Goal: Task Accomplishment & Management: Use online tool/utility

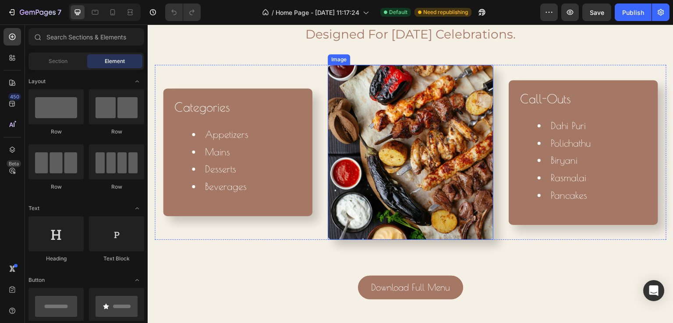
scroll to position [723, 0]
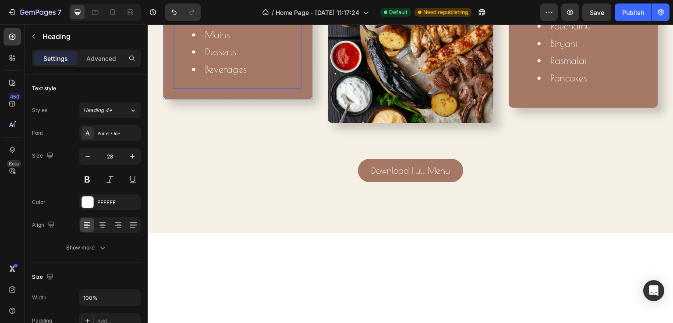
click at [231, 61] on li "Desserts" at bounding box center [246, 52] width 109 height 18
click at [229, 61] on li "Desserts" at bounding box center [246, 52] width 109 height 18
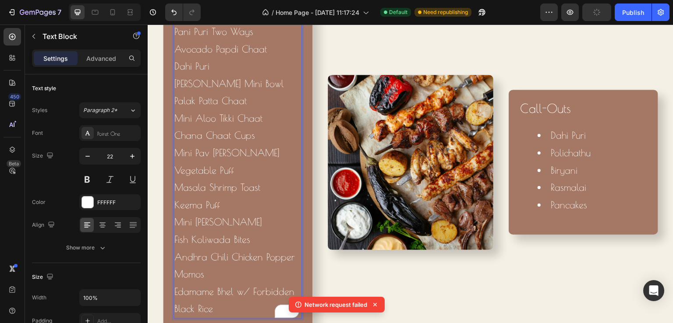
scroll to position [685, 0]
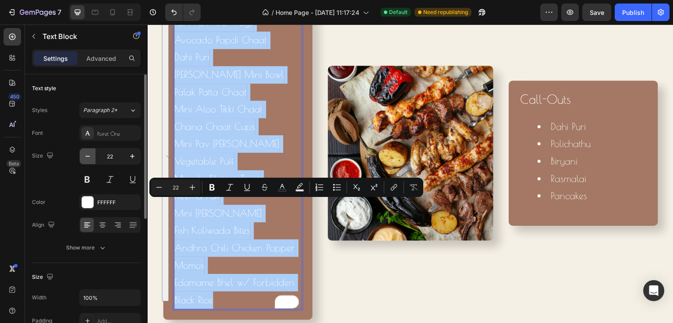
click at [90, 156] on icon "button" at bounding box center [87, 156] width 9 height 9
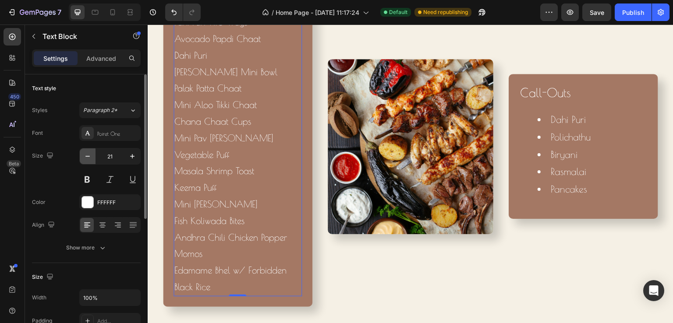
click at [90, 156] on icon "button" at bounding box center [87, 156] width 9 height 9
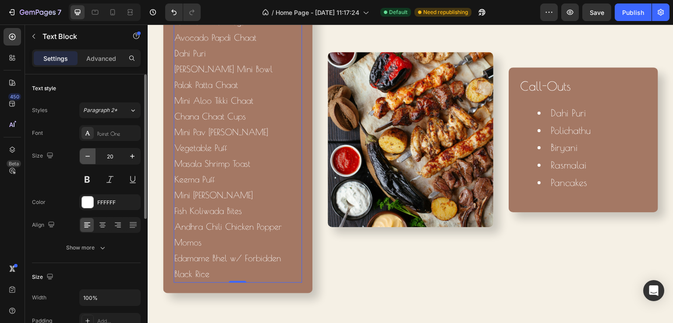
click at [90, 156] on icon "button" at bounding box center [87, 156] width 9 height 9
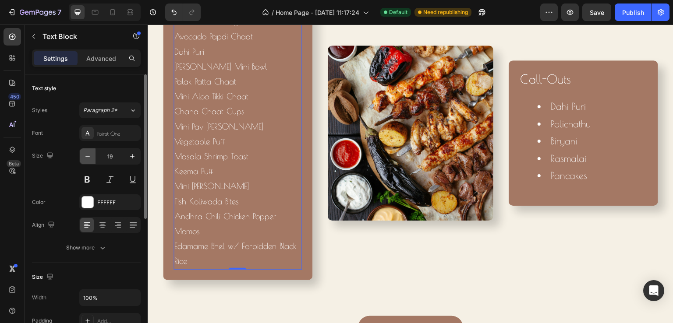
click at [90, 156] on icon "button" at bounding box center [87, 156] width 9 height 9
type input "18"
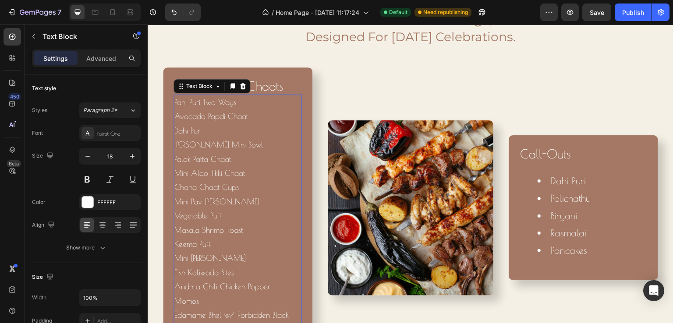
scroll to position [772, 0]
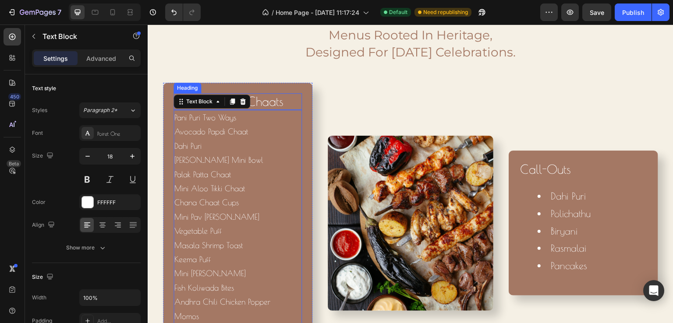
click at [298, 93] on h2 "Handhelds & Chaats" at bounding box center [238, 101] width 128 height 17
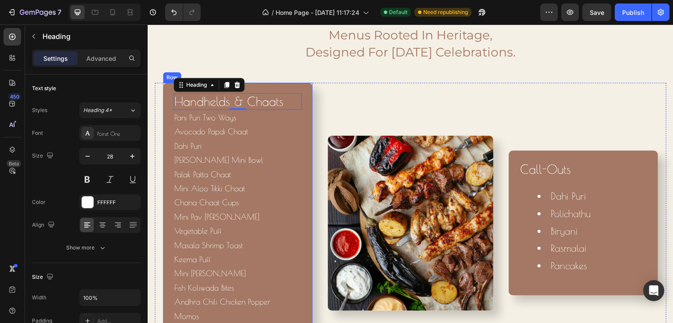
click at [301, 86] on div "Handhelds & Chaats Heading 0 Pani Puri Two Ways Avocado Papdi Chaat Dahi [PERSO…" at bounding box center [237, 223] width 149 height 281
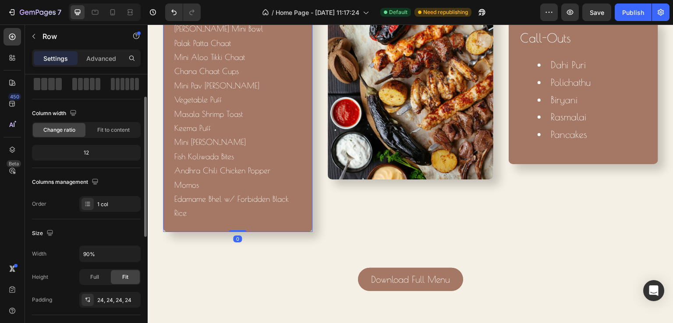
scroll to position [131, 0]
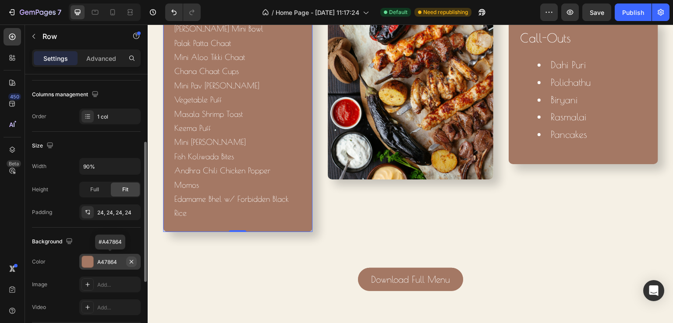
click at [130, 259] on icon "button" at bounding box center [131, 262] width 7 height 7
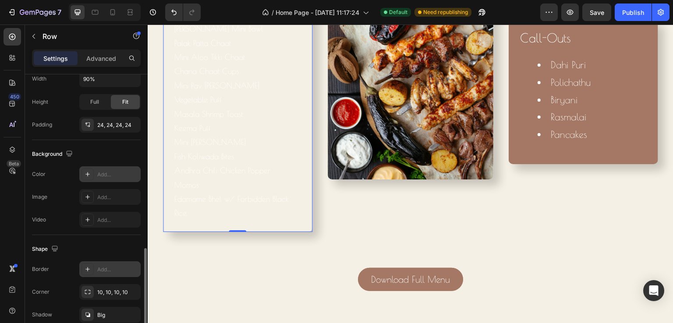
scroll to position [260, 0]
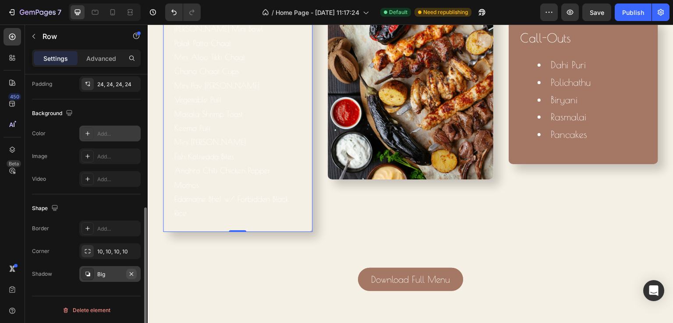
click at [130, 275] on icon "button" at bounding box center [131, 274] width 7 height 7
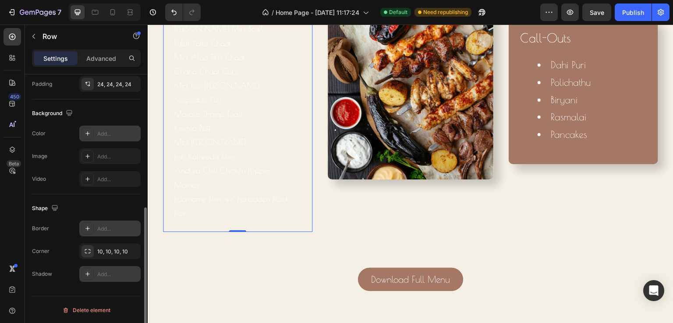
click at [84, 225] on icon at bounding box center [87, 228] width 7 height 7
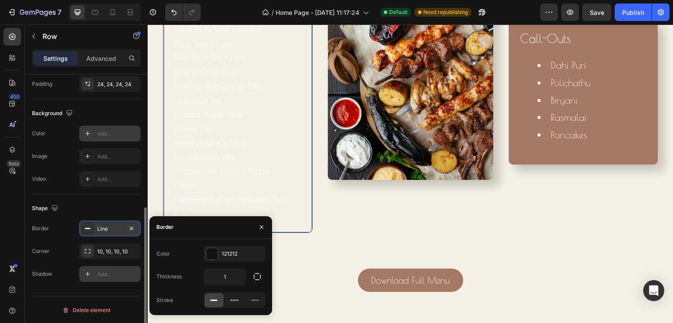
scroll to position [904, 0]
click at [252, 301] on icon at bounding box center [255, 300] width 9 height 9
click at [210, 256] on div at bounding box center [211, 253] width 11 height 11
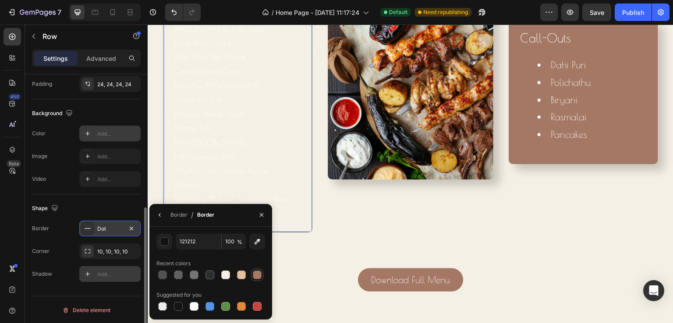
click at [256, 274] on div at bounding box center [257, 275] width 9 height 9
type input "A47864"
click at [286, 211] on p "Pani Puri Two Ways Avocado Papdi Chaat Dahi [PERSON_NAME] Kachori Mini Bowl Pal…" at bounding box center [238, 99] width 126 height 241
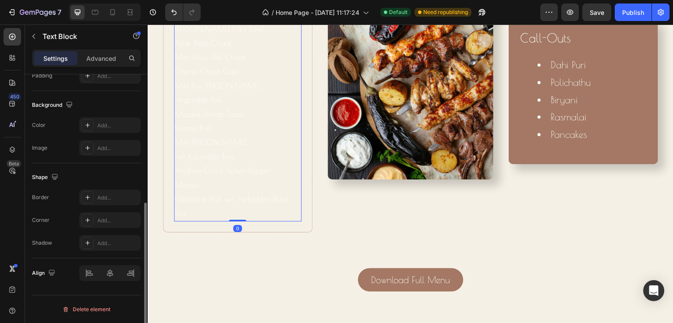
scroll to position [0, 0]
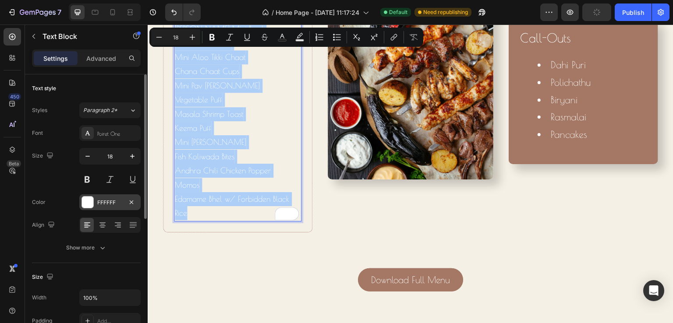
click at [85, 203] on div at bounding box center [87, 202] width 11 height 11
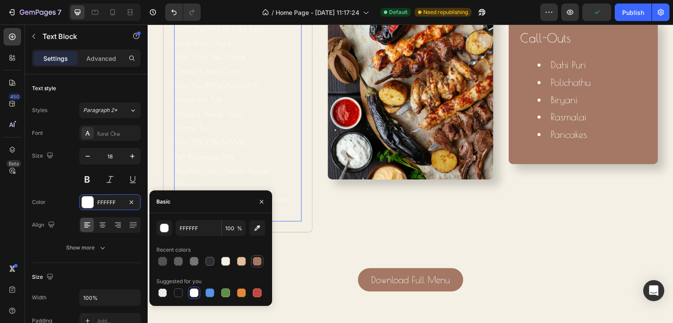
click at [255, 260] on div at bounding box center [257, 261] width 9 height 9
type input "A47864"
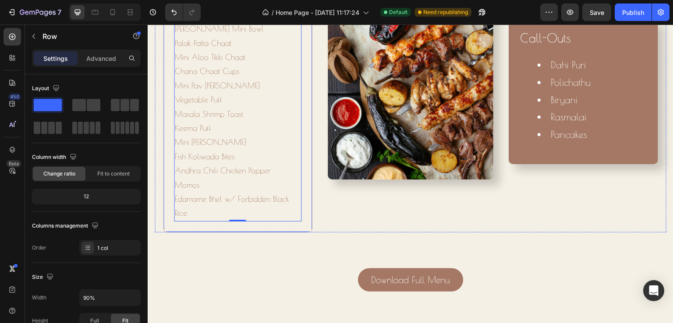
click at [305, 165] on div "Handhelds & Chaats Heading Pani Puri Two Ways Avocado Papdi Chaat Dahi [PERSON_…" at bounding box center [237, 92] width 149 height 282
click at [254, 178] on p "Pani Puri Two Ways Avocado Papdi Chaat Dahi [PERSON_NAME] Kachori Mini Bowl Pal…" at bounding box center [238, 99] width 126 height 241
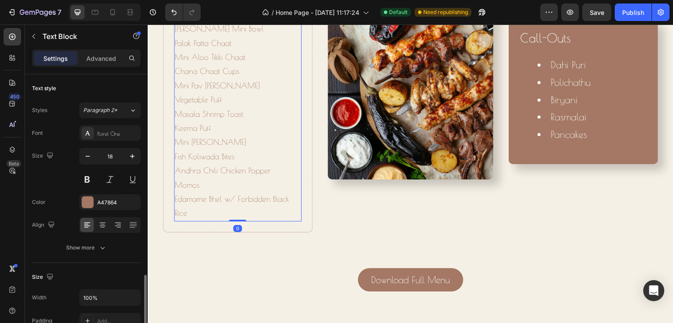
scroll to position [175, 0]
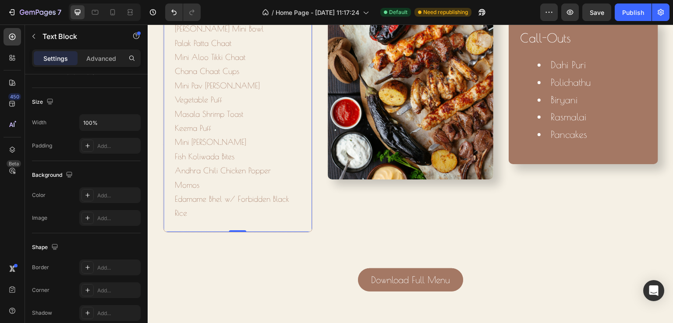
click at [305, 195] on div "Handhelds & Chaats Heading Pani Puri Two Ways Avocado Papdi Chaat Dahi [PERSON_…" at bounding box center [237, 92] width 149 height 282
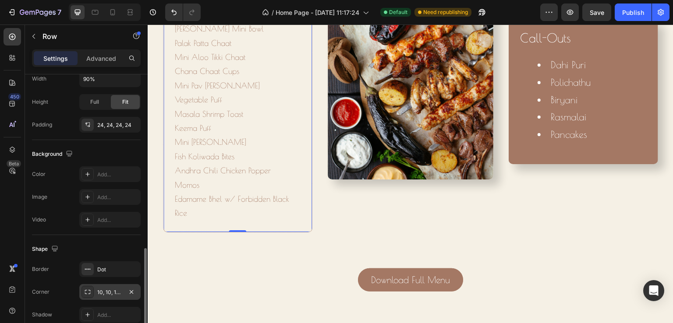
scroll to position [260, 0]
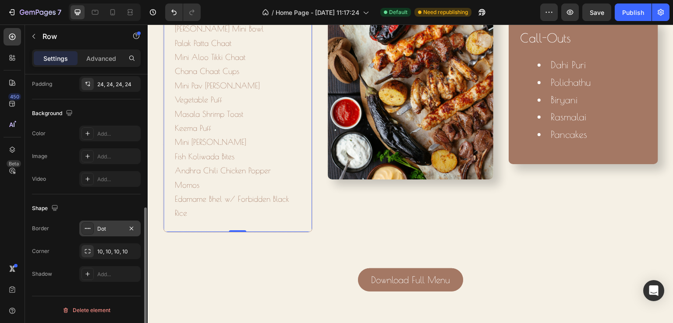
click at [101, 228] on div "Dot" at bounding box center [109, 229] width 25 height 8
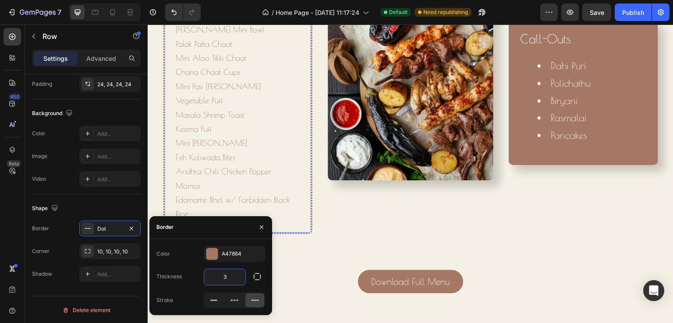
scroll to position [905, 0]
type input "3"
click at [105, 225] on div "Dot" at bounding box center [109, 229] width 25 height 8
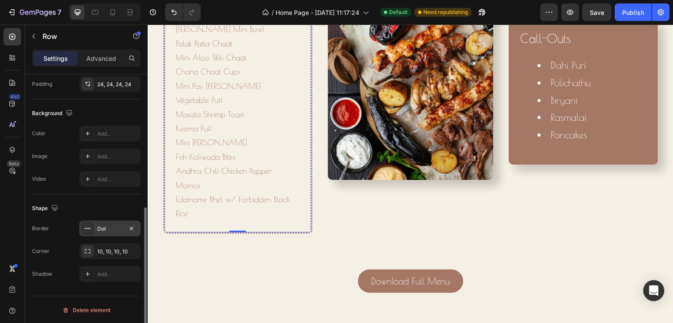
click at [105, 225] on div "Dot" at bounding box center [109, 229] width 25 height 8
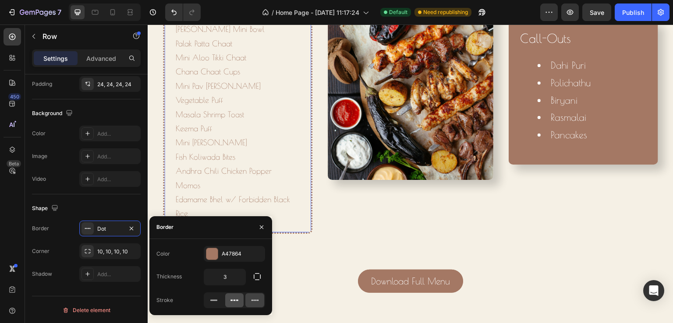
click at [230, 301] on icon at bounding box center [234, 300] width 9 height 9
click at [333, 215] on div "Image" at bounding box center [411, 92] width 166 height 284
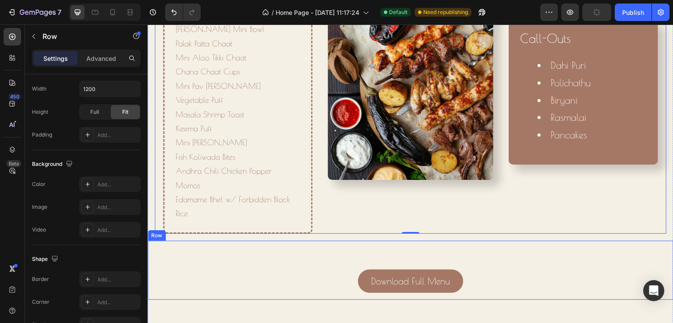
click at [280, 267] on div "Download Full Menu Button" at bounding box center [411, 270] width 512 height 45
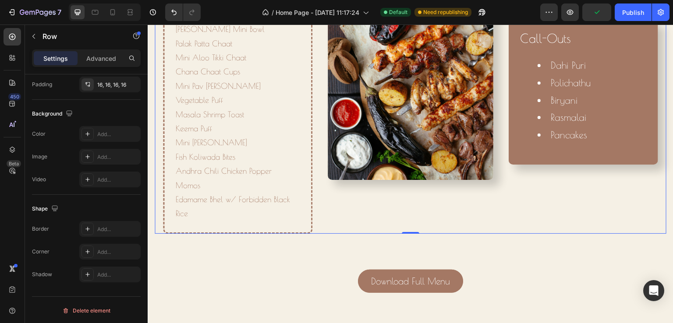
click at [328, 207] on div "Image" at bounding box center [411, 92] width 166 height 284
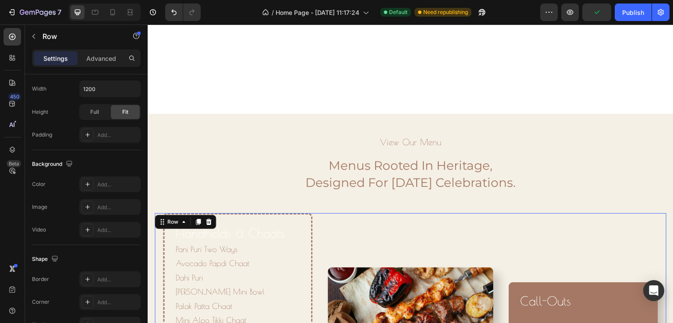
scroll to position [729, 0]
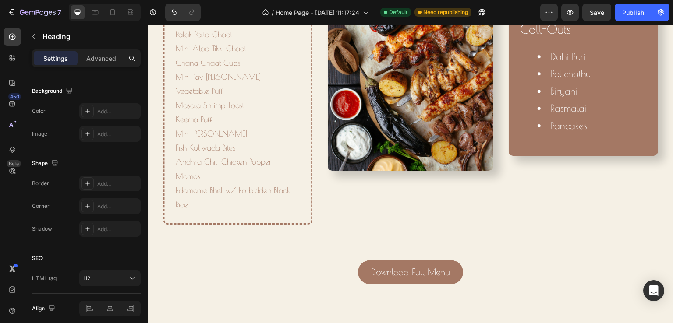
scroll to position [0, 0]
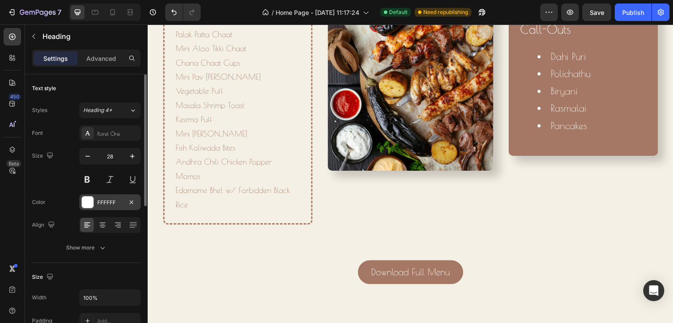
click at [84, 208] on div "FFFFFF" at bounding box center [109, 203] width 61 height 16
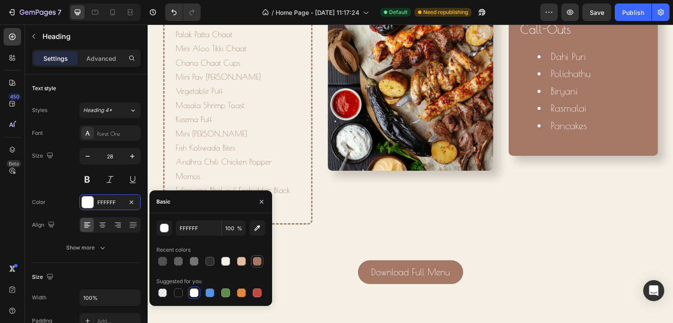
click at [256, 261] on div at bounding box center [257, 261] width 9 height 9
type input "A47864"
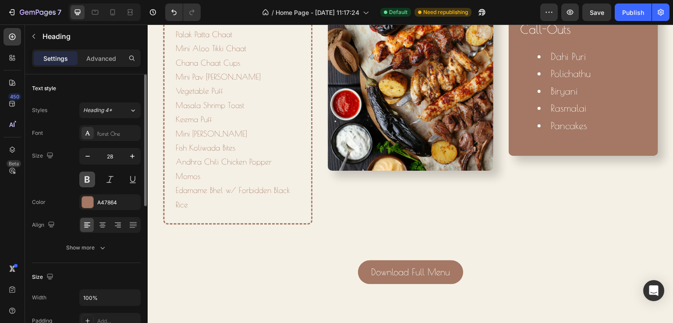
click at [91, 176] on button at bounding box center [87, 180] width 16 height 16
click at [88, 179] on button at bounding box center [87, 180] width 16 height 16
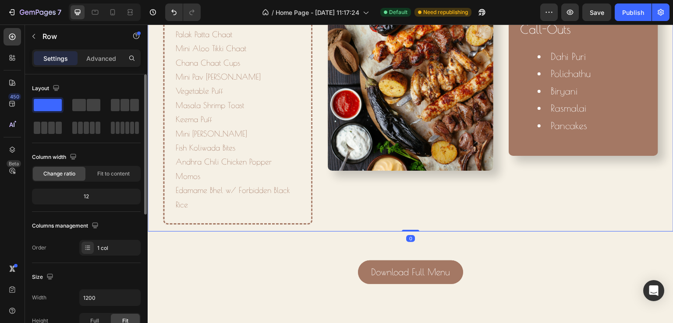
click at [153, 124] on div "Handhelds & Chaats Heading Pani Puri Two Ways Avocado Papdi Chaat Dahi [PERSON_…" at bounding box center [411, 84] width 526 height 298
click at [397, 171] on img at bounding box center [411, 83] width 166 height 175
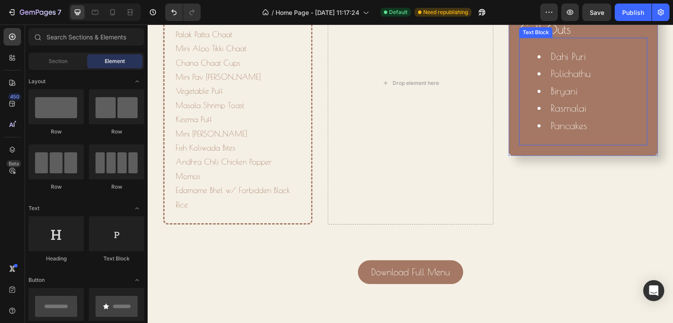
click at [590, 145] on div "Dahi Puri Polichathu Biryani Rasmalai Pancakes" at bounding box center [583, 92] width 128 height 108
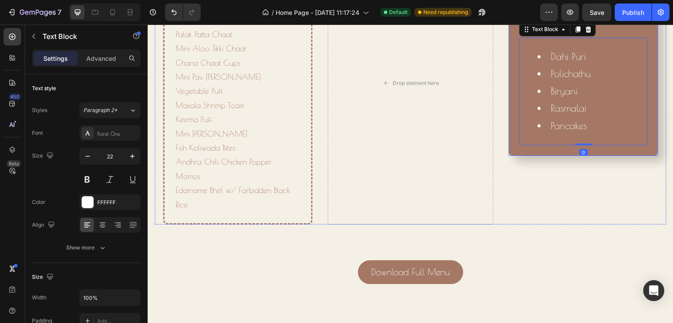
click at [619, 156] on div "call-outs Heading Dahi Puri Polichathu Biryani Rasmalai Pancakes Text Block 0 R…" at bounding box center [583, 83] width 149 height 145
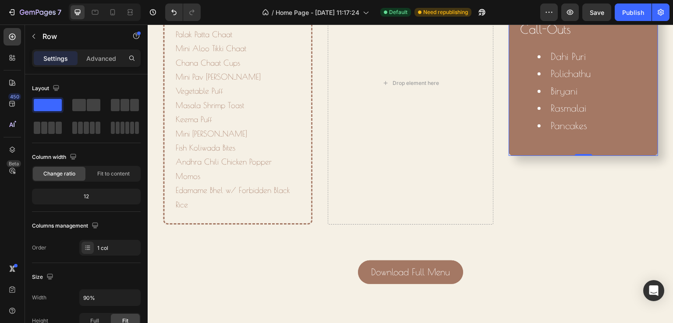
click at [562, 7] on div at bounding box center [562, 2] width 11 height 11
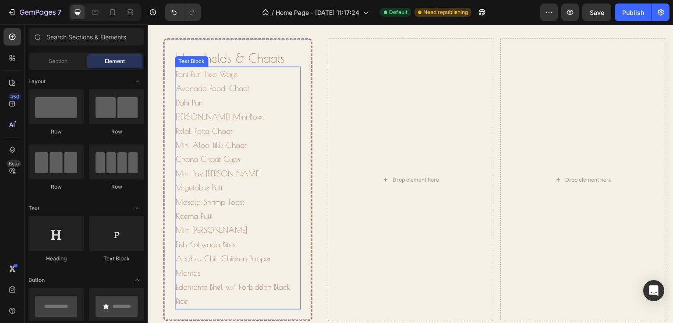
scroll to position [773, 0]
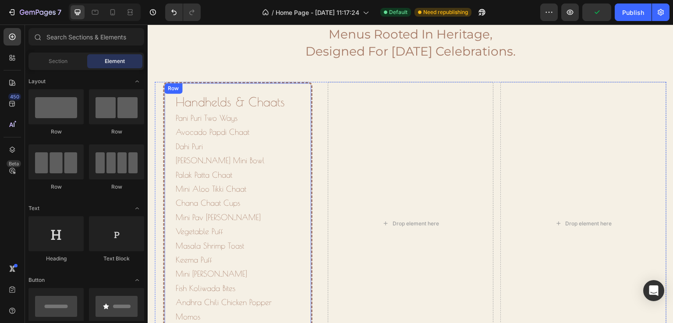
click at [303, 86] on div "Handhelds & Chaats Heading Pani Puri Two Ways Avocado Papdi Chaat Dahi [PERSON_…" at bounding box center [237, 224] width 149 height 284
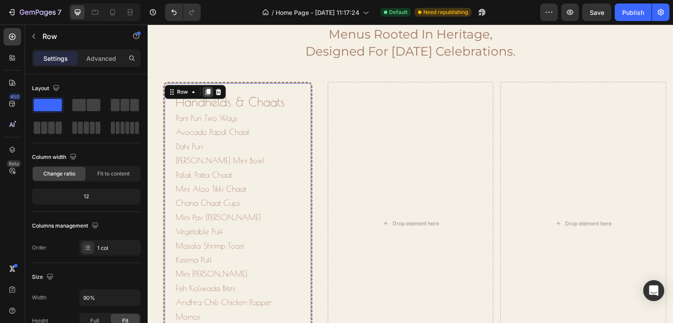
click at [204, 90] on icon at bounding box center [207, 92] width 7 height 7
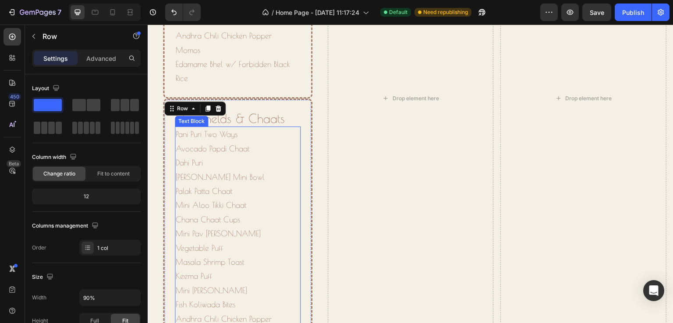
scroll to position [995, 0]
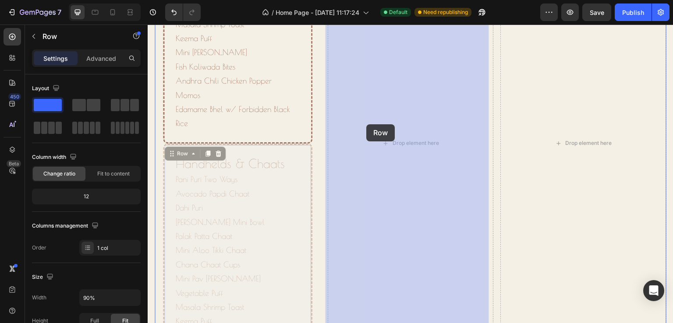
drag, startPoint x: 298, startPoint y: 146, endPoint x: 366, endPoint y: 124, distance: 71.4
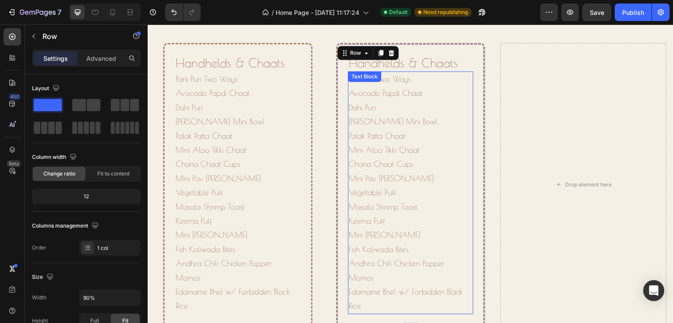
scroll to position [776, 0]
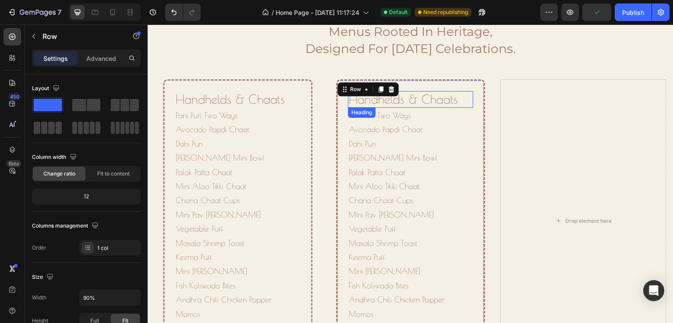
click at [419, 99] on h2 "handhelds & chaats" at bounding box center [411, 99] width 126 height 17
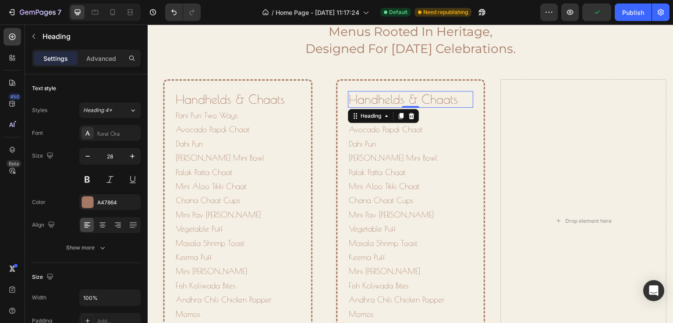
click at [419, 99] on h2 "handhelds & chaats" at bounding box center [411, 99] width 126 height 17
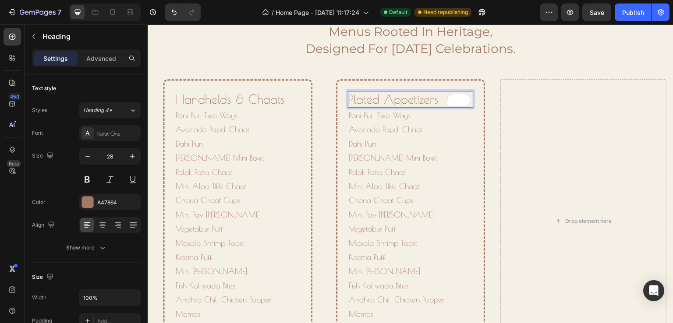
click at [395, 104] on p "Plated Appetizers" at bounding box center [411, 99] width 124 height 15
